Goal: Entertainment & Leisure: Consume media (video, audio)

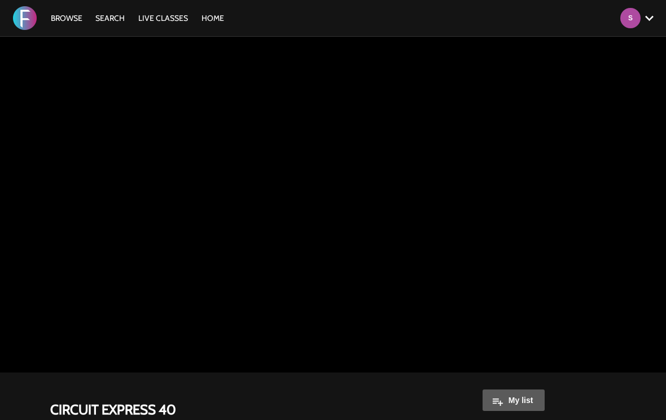
click at [76, 14] on link "Browse" at bounding box center [66, 18] width 43 height 10
